Goal: Task Accomplishment & Management: Manage account settings

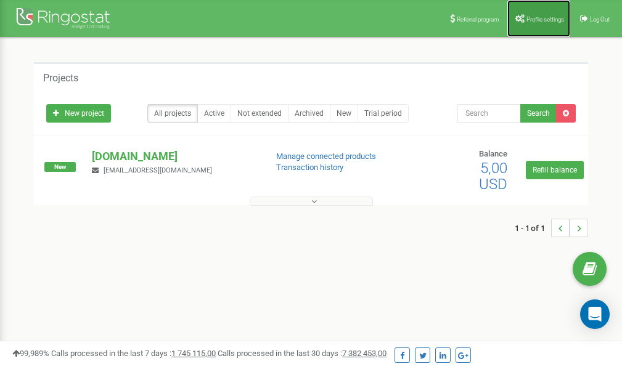
click at [534, 22] on link "Profile settings" at bounding box center [538, 18] width 63 height 37
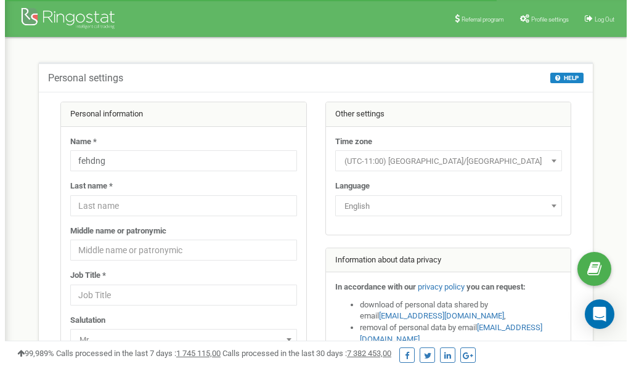
scroll to position [62, 0]
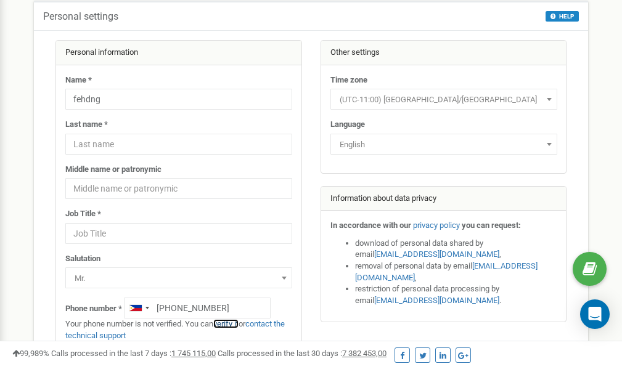
click at [232, 323] on link "verify it" at bounding box center [225, 323] width 25 height 9
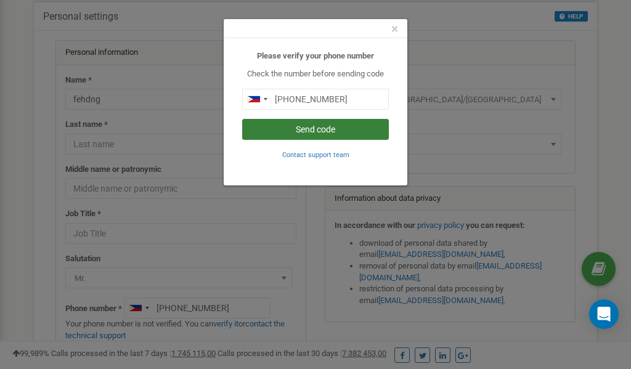
click at [329, 128] on button "Send code" at bounding box center [315, 129] width 147 height 21
